Goal: Go to known website: Access a specific website the user already knows

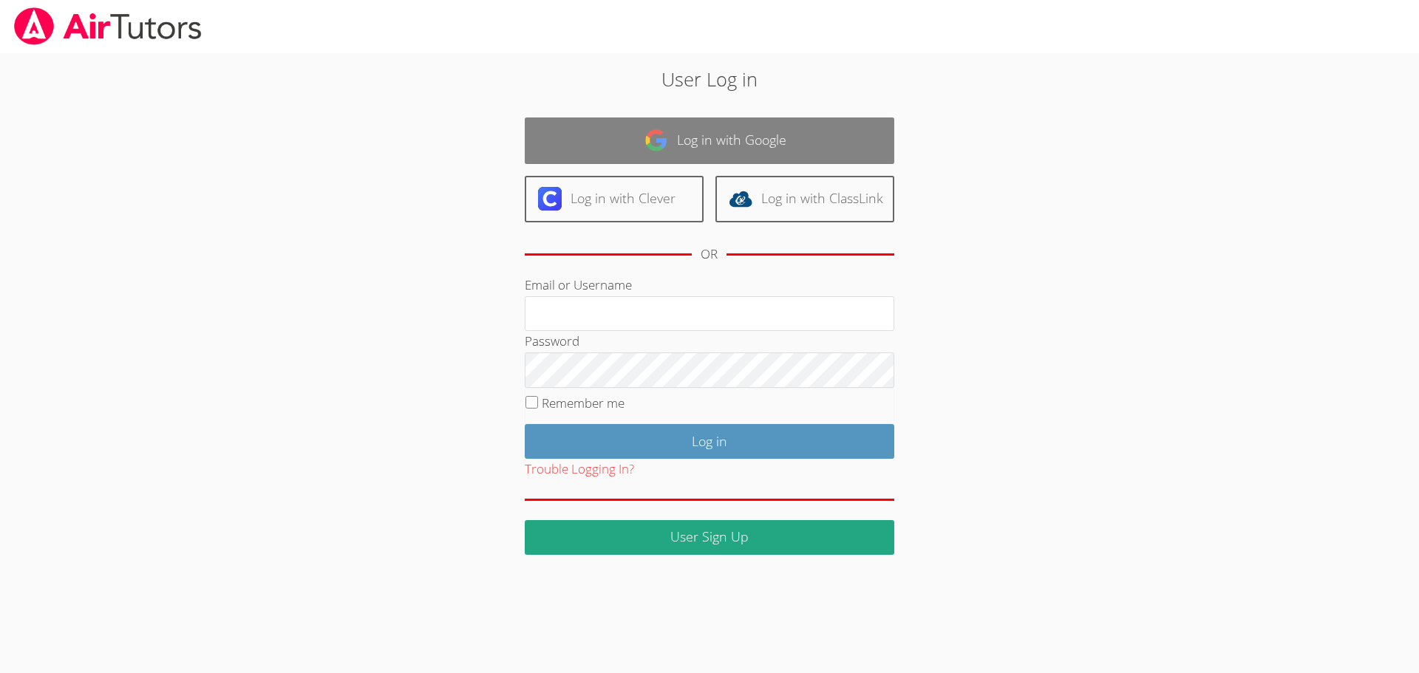
click at [657, 147] on img at bounding box center [656, 141] width 24 height 24
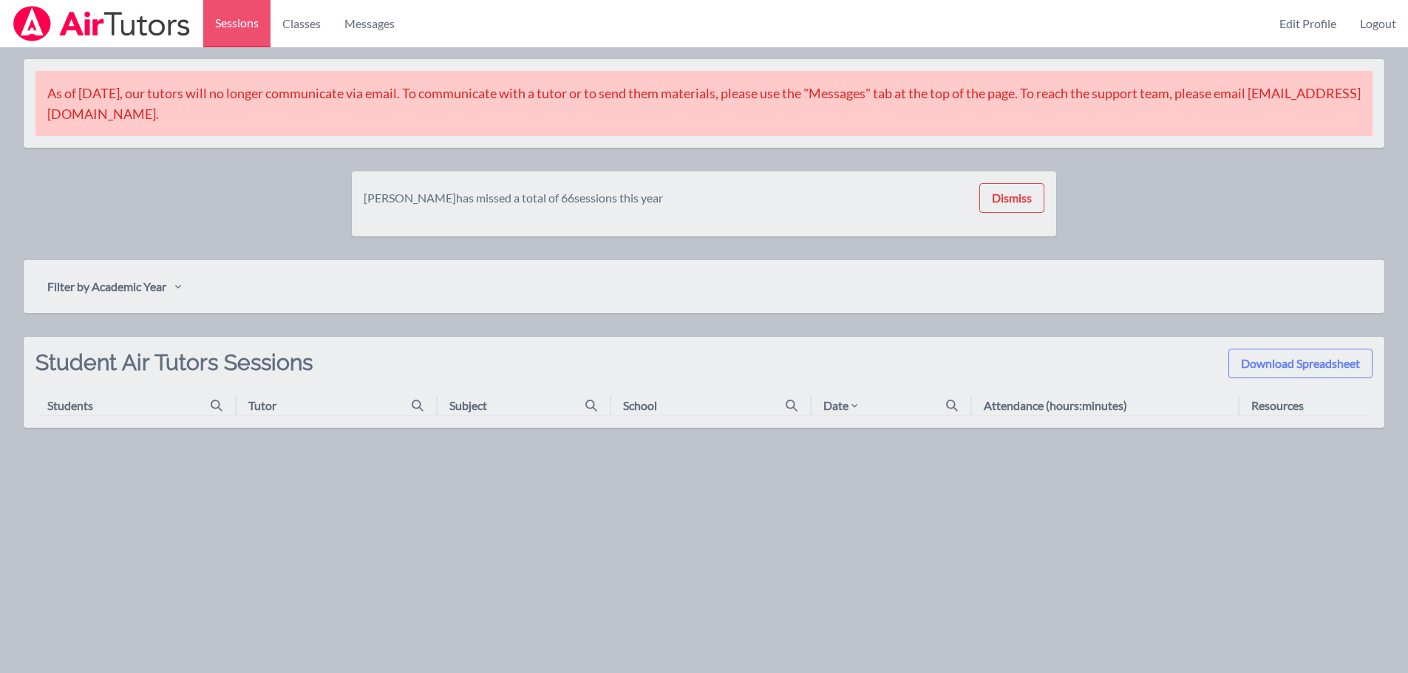
drag, startPoint x: 1124, startPoint y: 7, endPoint x: 887, endPoint y: 10, distance: 237.2
click at [887, 10] on div "Sessions Classes Messages Edit Profile Logout" at bounding box center [704, 23] width 1408 height 47
